Goal: Task Accomplishment & Management: Use online tool/utility

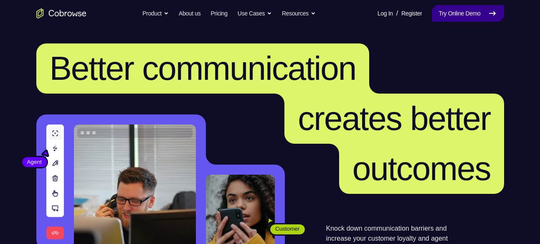
click at [454, 10] on link "Try Online Demo" at bounding box center [468, 13] width 72 height 17
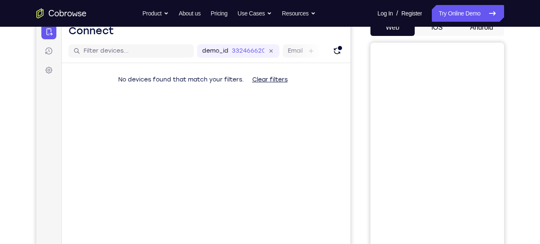
scroll to position [86, 0]
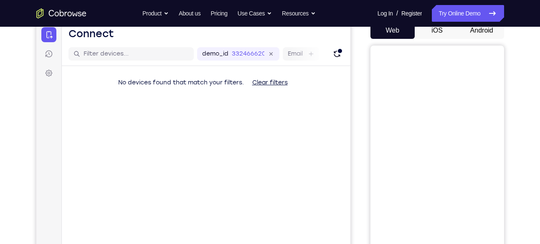
click at [471, 25] on nav "Go back Powerful, Flexible and Trustworthy. Avoid all extra friction for both A…" at bounding box center [270, 13] width 540 height 27
click at [471, 34] on button "Android" at bounding box center [482, 30] width 45 height 17
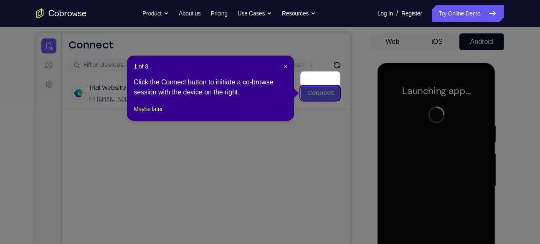
scroll to position [72, 0]
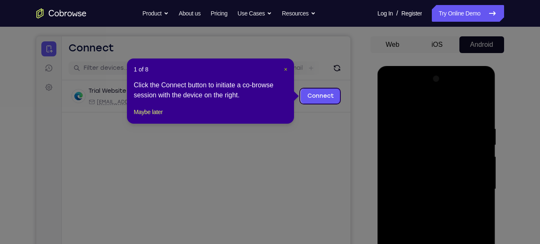
click at [287, 67] on span "×" at bounding box center [285, 69] width 3 height 7
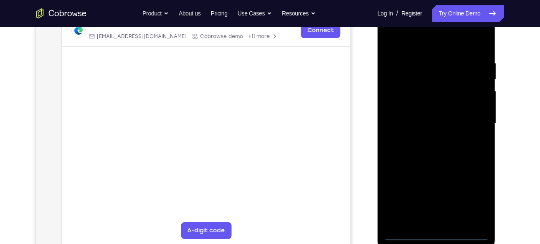
scroll to position [138, 0]
click at [437, 232] on div at bounding box center [436, 123] width 105 height 234
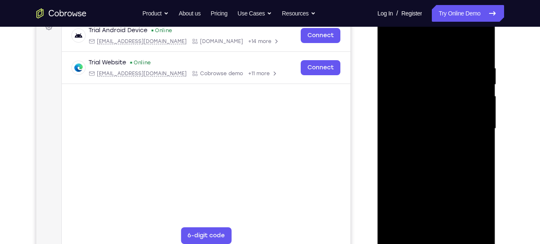
scroll to position [131, 0]
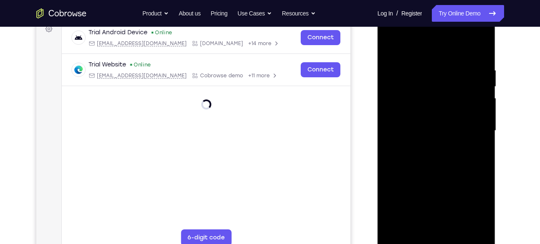
click at [471, 211] on div at bounding box center [436, 131] width 105 height 234
click at [396, 33] on div at bounding box center [436, 131] width 105 height 234
click at [473, 130] on div at bounding box center [436, 131] width 105 height 234
click at [425, 145] on div at bounding box center [436, 131] width 105 height 234
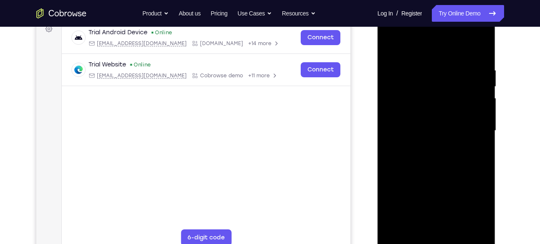
click at [425, 145] on div at bounding box center [436, 131] width 105 height 234
click at [419, 123] on div at bounding box center [436, 131] width 105 height 234
click at [423, 109] on div at bounding box center [436, 131] width 105 height 234
click at [426, 133] on div at bounding box center [436, 131] width 105 height 234
click at [435, 155] on div at bounding box center [436, 131] width 105 height 234
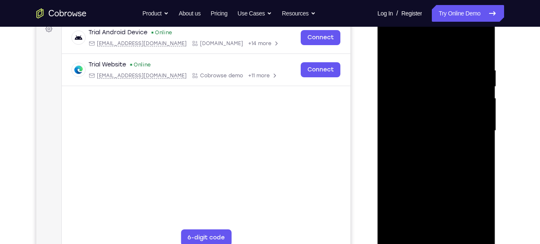
click at [435, 155] on div at bounding box center [436, 131] width 105 height 234
click at [439, 170] on div at bounding box center [436, 131] width 105 height 234
click at [481, 47] on div at bounding box center [436, 131] width 105 height 234
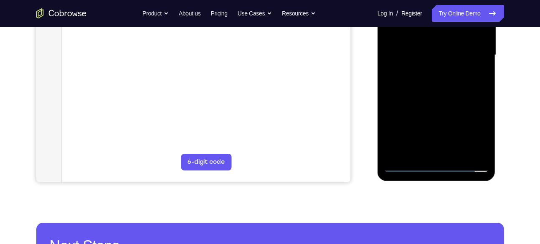
scroll to position [209, 0]
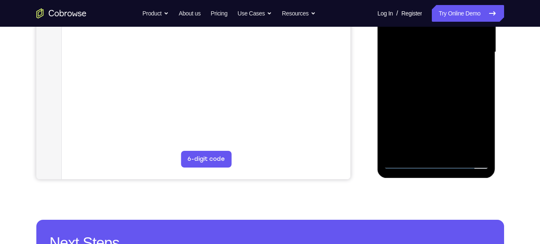
click at [464, 138] on div at bounding box center [436, 52] width 105 height 234
click at [456, 152] on div at bounding box center [436, 52] width 105 height 234
click at [442, 98] on div at bounding box center [436, 52] width 105 height 234
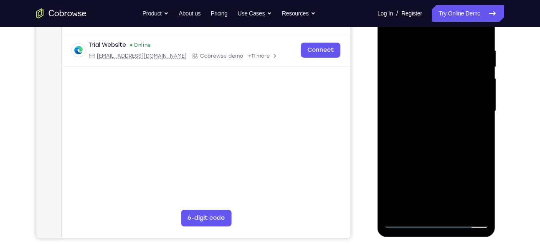
scroll to position [150, 0]
click at [432, 38] on div at bounding box center [436, 111] width 105 height 234
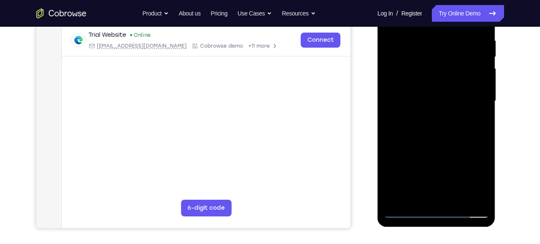
scroll to position [161, 0]
click at [432, 113] on div at bounding box center [436, 101] width 105 height 234
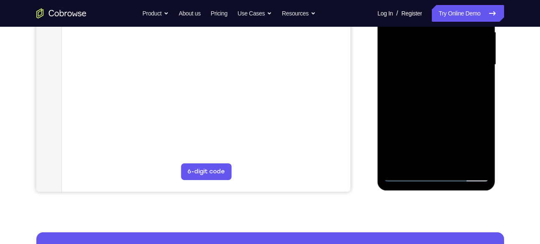
scroll to position [197, 0]
click at [454, 127] on div at bounding box center [436, 64] width 105 height 234
click at [466, 123] on div at bounding box center [436, 64] width 105 height 234
click at [413, 112] on div at bounding box center [436, 64] width 105 height 234
click at [423, 142] on div at bounding box center [436, 64] width 105 height 234
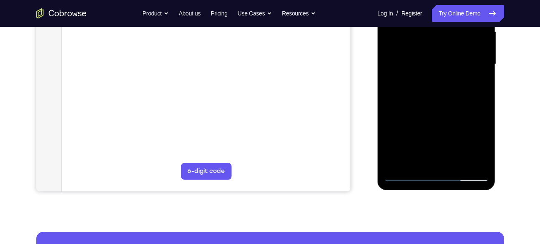
click at [468, 141] on div at bounding box center [436, 64] width 105 height 234
click at [415, 130] on div at bounding box center [436, 64] width 105 height 234
click at [410, 160] on div at bounding box center [436, 64] width 105 height 234
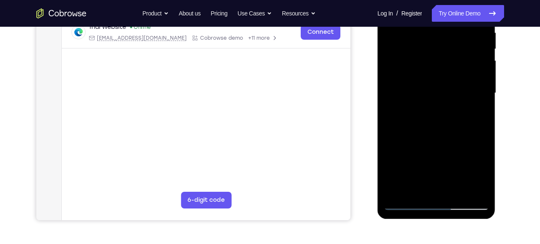
scroll to position [161, 0]
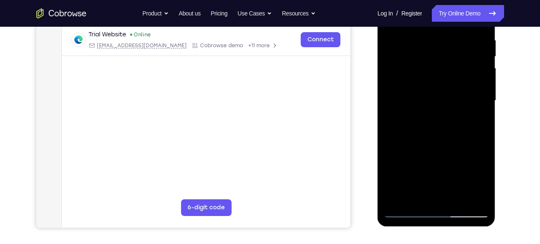
click at [478, 121] on div at bounding box center [436, 101] width 105 height 234
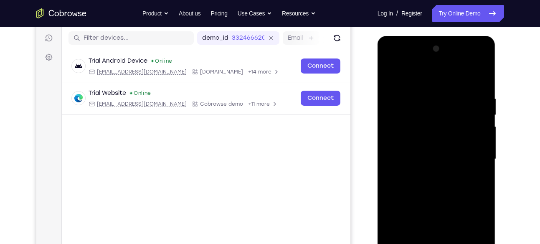
scroll to position [102, 0]
click at [392, 78] on div at bounding box center [436, 160] width 105 height 234
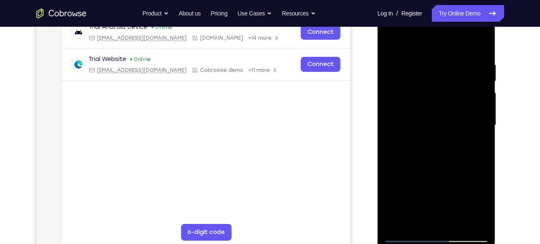
scroll to position [154, 0]
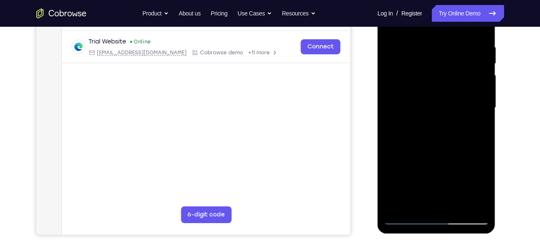
click at [432, 139] on div at bounding box center [436, 108] width 105 height 234
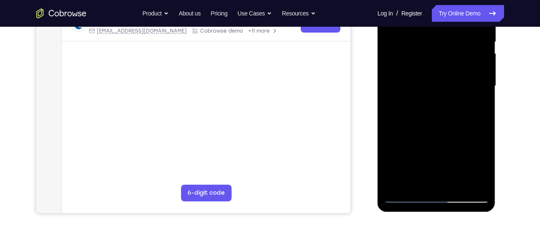
scroll to position [179, 0]
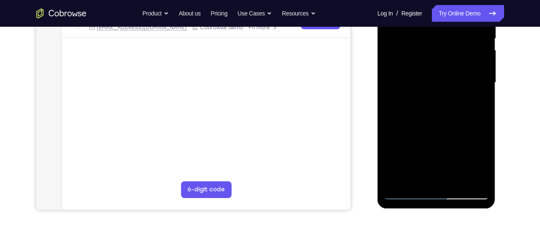
click at [419, 175] on div at bounding box center [436, 83] width 105 height 234
click at [486, 160] on div at bounding box center [436, 83] width 105 height 234
click at [483, 165] on div at bounding box center [436, 83] width 105 height 234
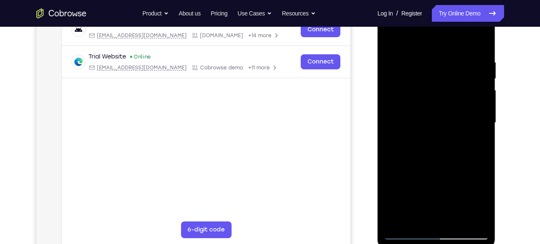
scroll to position [138, 0]
click at [475, 144] on div at bounding box center [436, 123] width 105 height 234
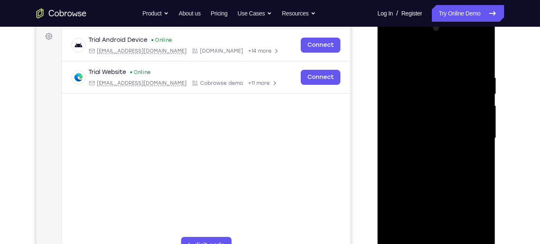
click at [389, 55] on div at bounding box center [436, 138] width 105 height 234
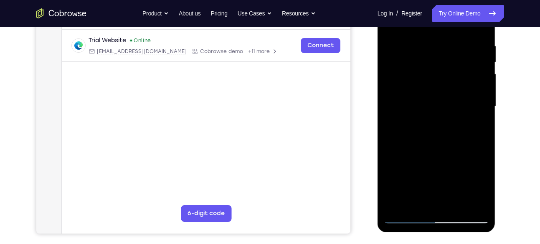
scroll to position [156, 0]
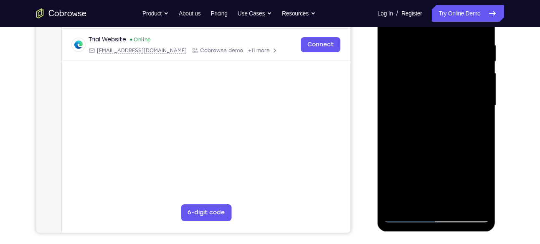
click at [423, 136] on div at bounding box center [436, 106] width 105 height 234
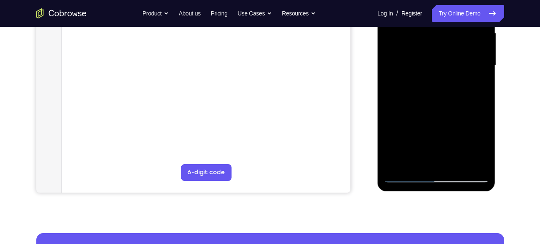
scroll to position [196, 0]
click at [415, 159] on div at bounding box center [436, 65] width 105 height 234
click at [481, 141] on div at bounding box center [436, 65] width 105 height 234
click at [474, 87] on div at bounding box center [436, 65] width 105 height 234
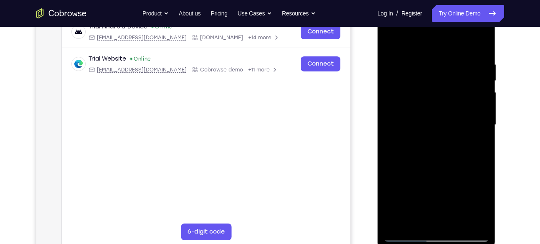
scroll to position [136, 0]
click at [391, 41] on div at bounding box center [436, 125] width 105 height 234
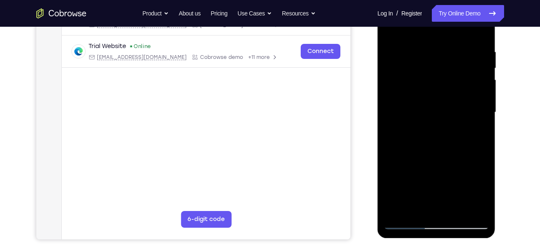
scroll to position [149, 0]
click at [400, 43] on div at bounding box center [436, 113] width 105 height 234
click at [445, 117] on div at bounding box center [436, 113] width 105 height 234
drag, startPoint x: 445, startPoint y: 117, endPoint x: 442, endPoint y: 177, distance: 59.4
click at [442, 177] on div at bounding box center [436, 113] width 105 height 234
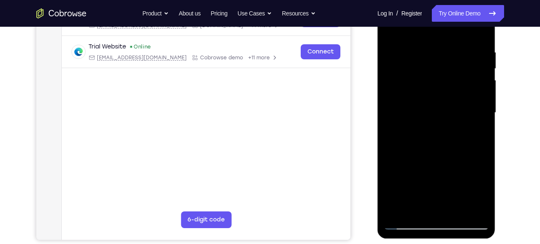
drag, startPoint x: 438, startPoint y: 164, endPoint x: 433, endPoint y: 205, distance: 41.3
click at [433, 205] on div at bounding box center [436, 113] width 105 height 234
drag, startPoint x: 436, startPoint y: 158, endPoint x: 430, endPoint y: 208, distance: 50.1
click at [430, 208] on div at bounding box center [436, 113] width 105 height 234
click at [392, 29] on div at bounding box center [436, 113] width 105 height 234
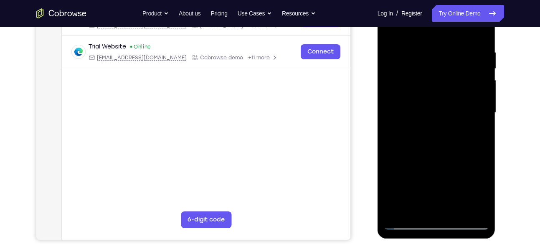
drag, startPoint x: 427, startPoint y: 72, endPoint x: 428, endPoint y: 145, distance: 72.3
click at [428, 145] on div at bounding box center [436, 113] width 105 height 234
click at [430, 108] on div at bounding box center [436, 113] width 105 height 234
click at [439, 147] on div at bounding box center [436, 113] width 105 height 234
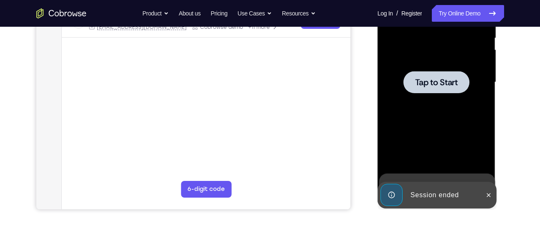
scroll to position [179, 0]
